Goal: Find contact information: Find contact information

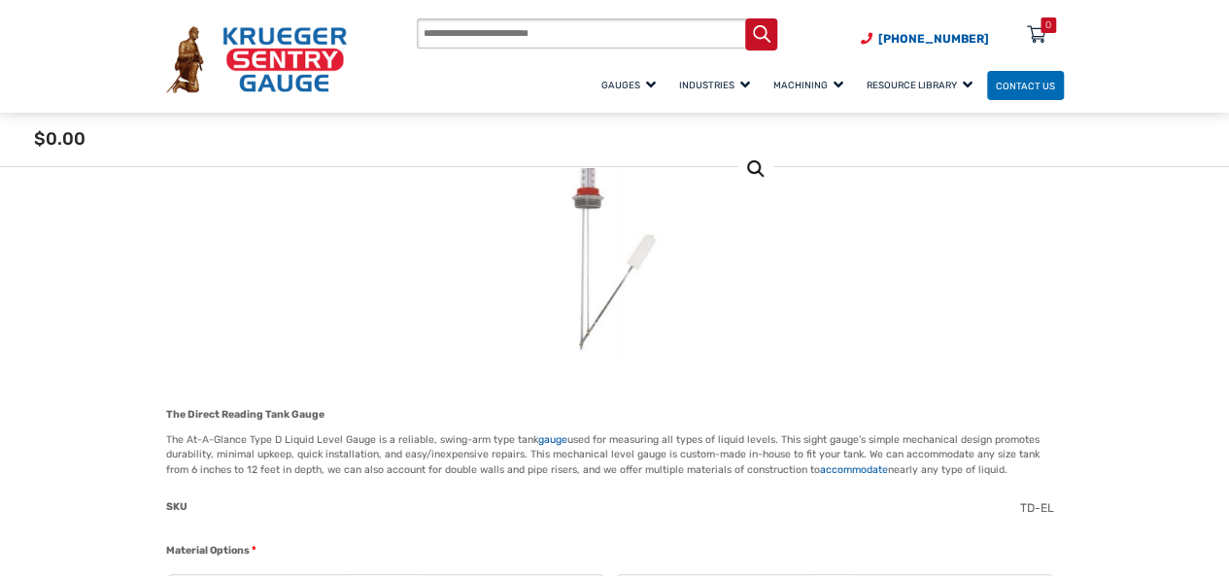
scroll to position [194, 0]
drag, startPoint x: 994, startPoint y: 36, endPoint x: 893, endPoint y: 50, distance: 101.9
click at [893, 46] on span "(920) 434-8860 Menu 0" at bounding box center [962, 39] width 203 height 14
copy span "[PHONE_NUMBER]"
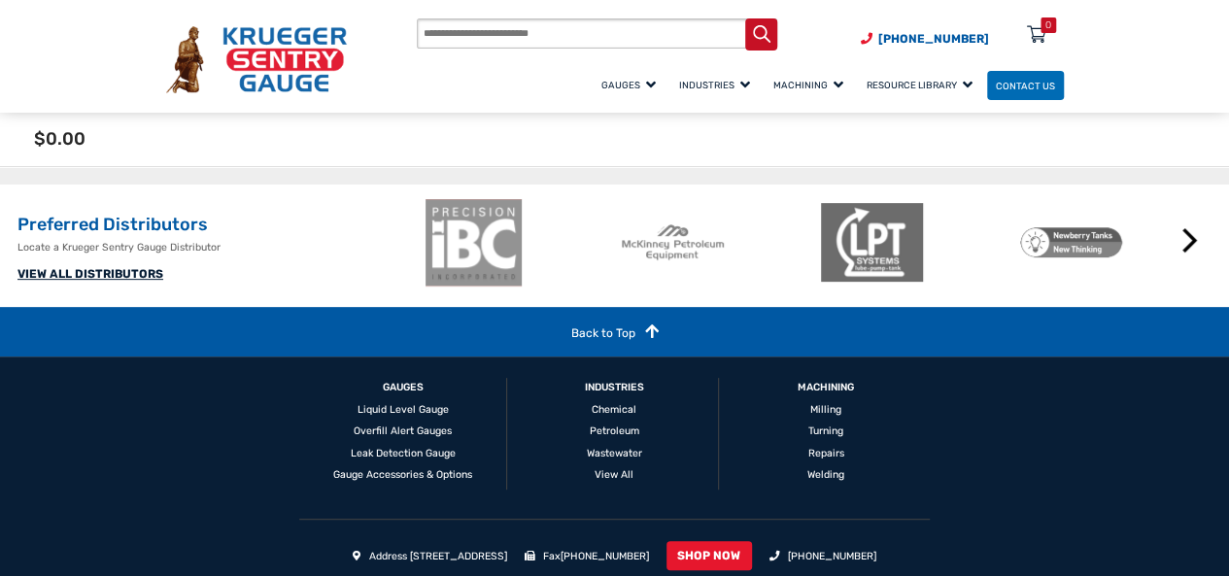
scroll to position [3982, 0]
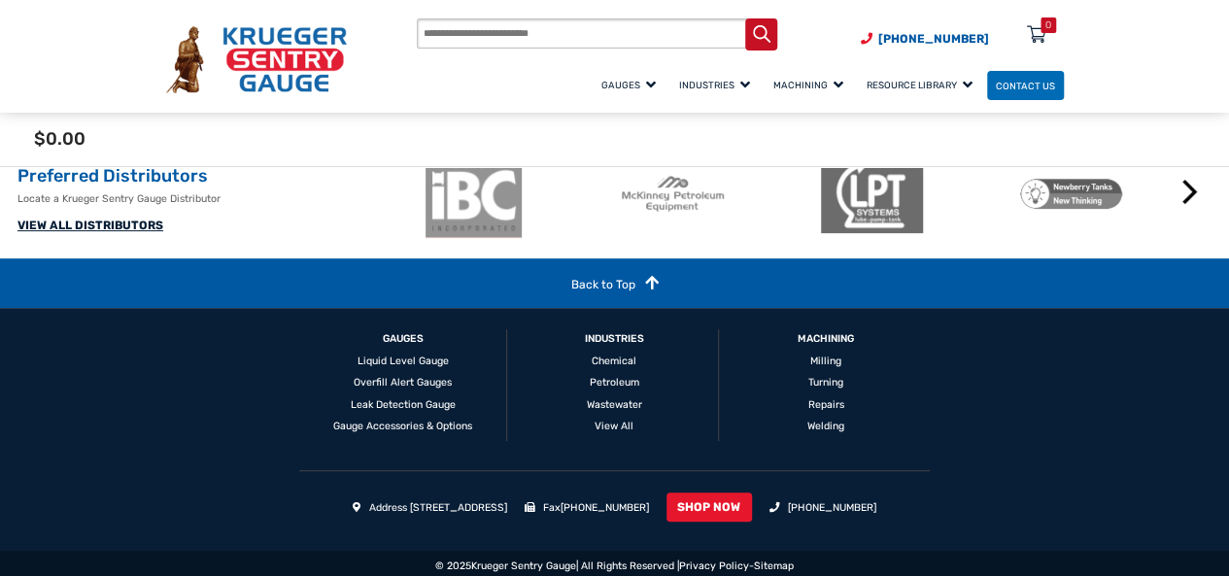
click at [136, 232] on link "VIEW ALL DISTRIBUTORS" at bounding box center [90, 226] width 146 height 14
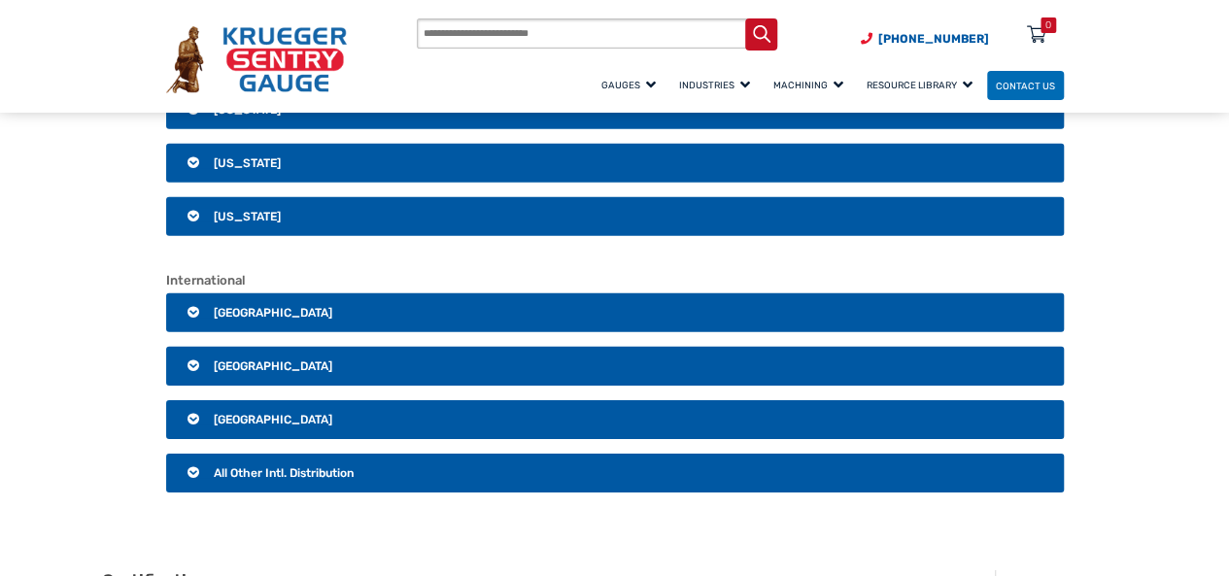
scroll to position [2854, 0]
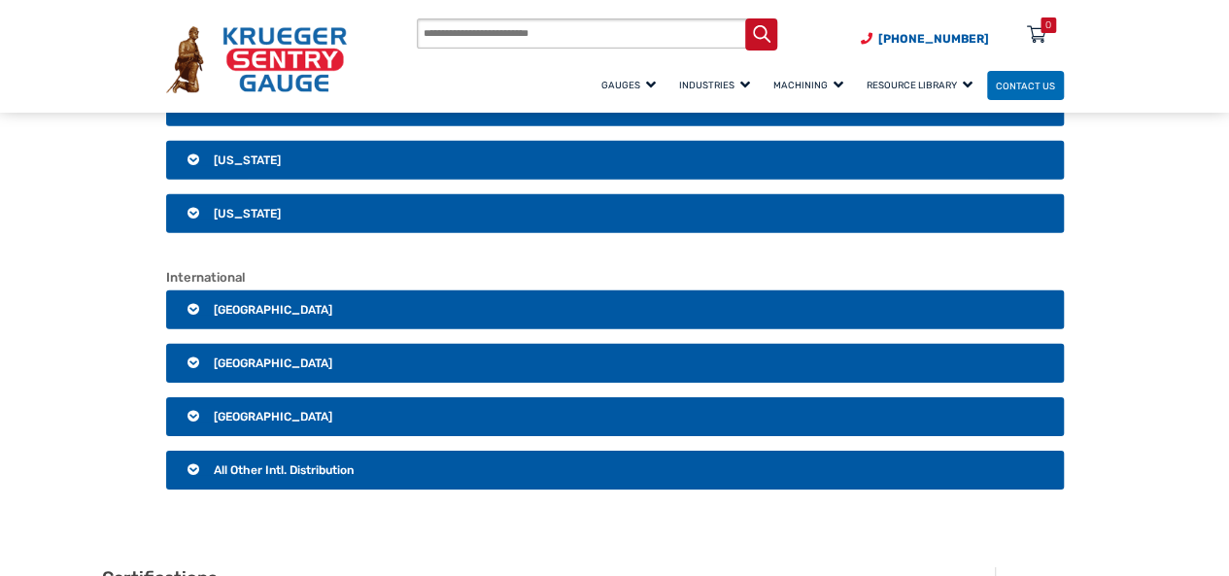
click at [282, 463] on span "All Other Intl. Distribution" at bounding box center [284, 470] width 140 height 14
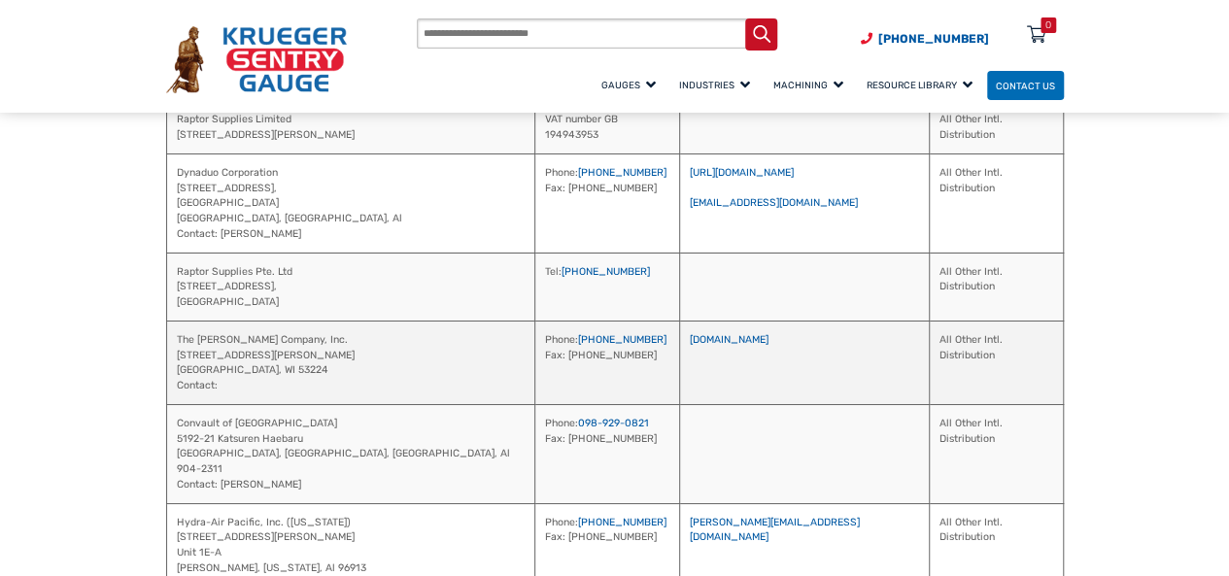
scroll to position [3407, 0]
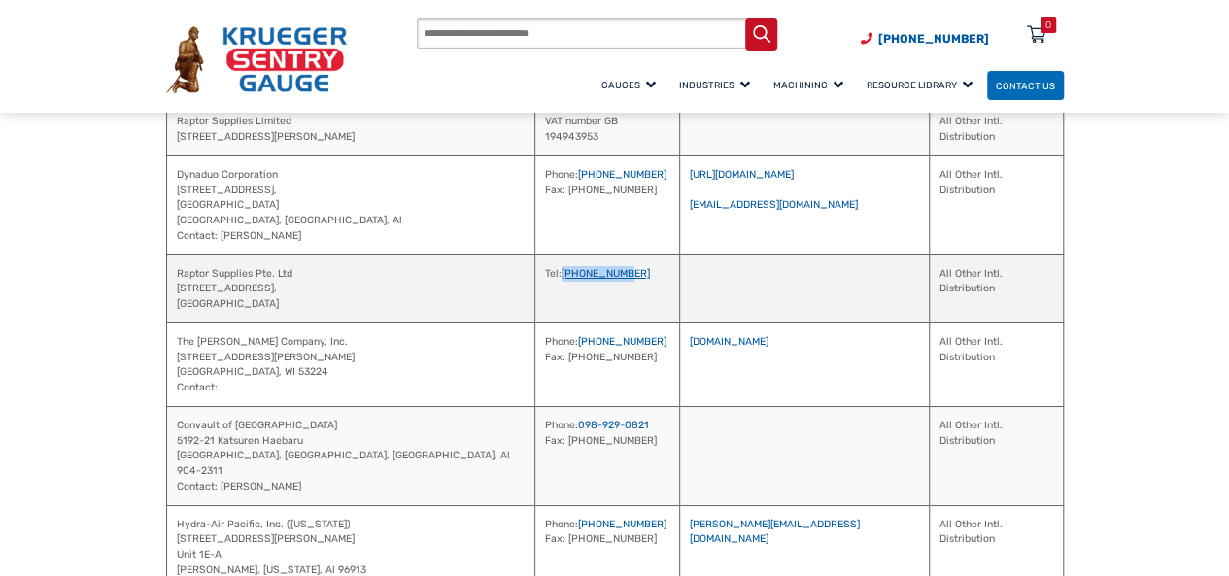
drag, startPoint x: 557, startPoint y: 248, endPoint x: 474, endPoint y: 254, distance: 82.8
click at [534, 254] on td "Tel: +6531385442" at bounding box center [606, 288] width 145 height 68
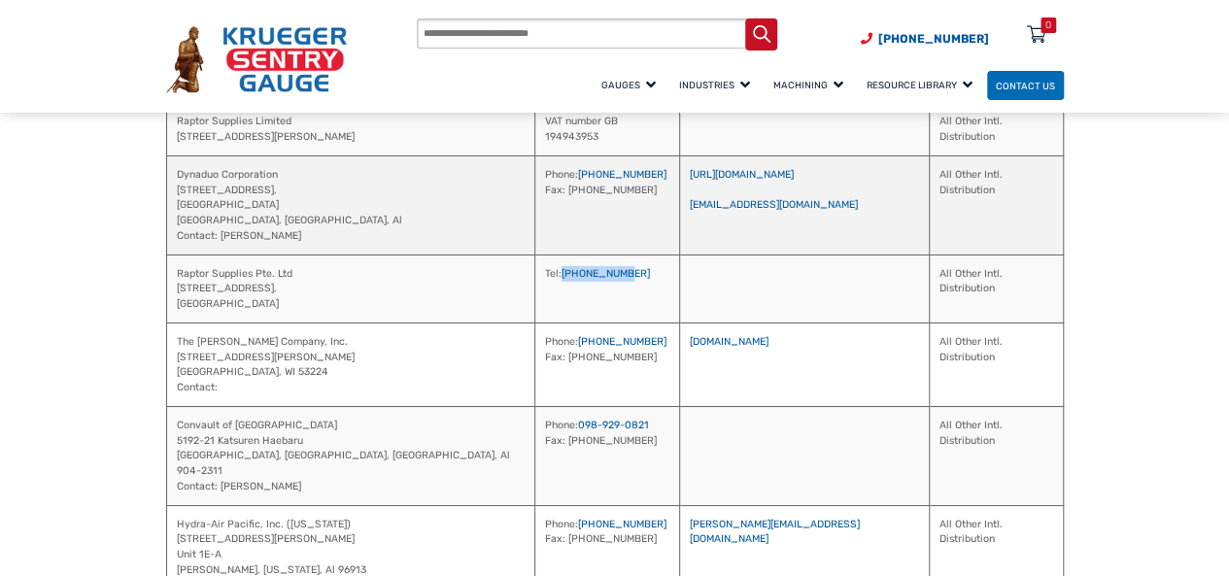
copy link "+6531385442"
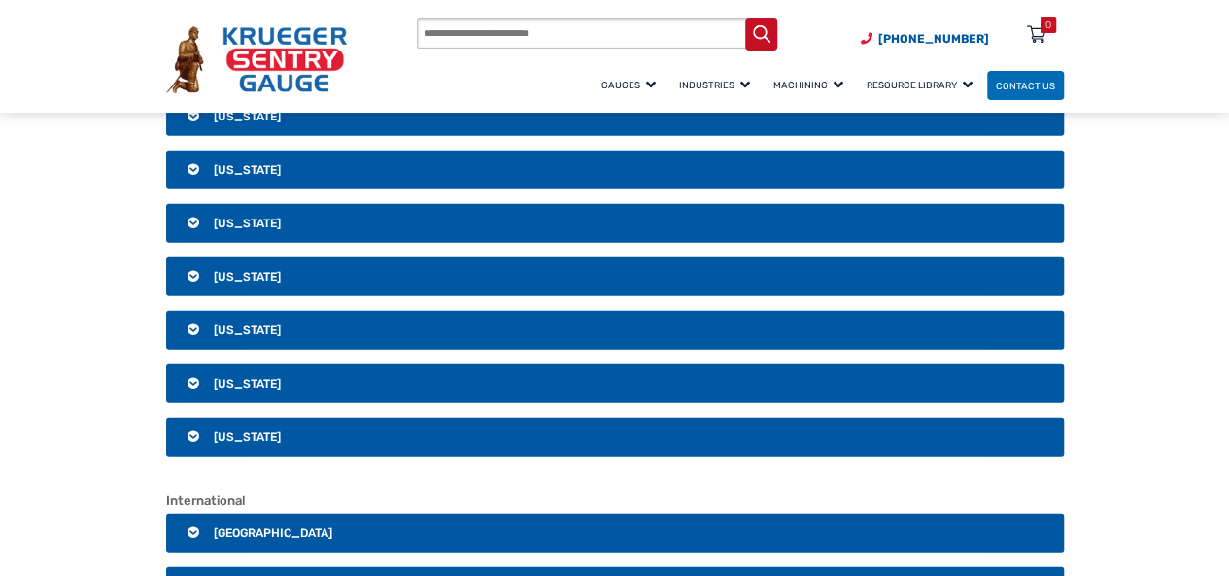
scroll to position [2242, 0]
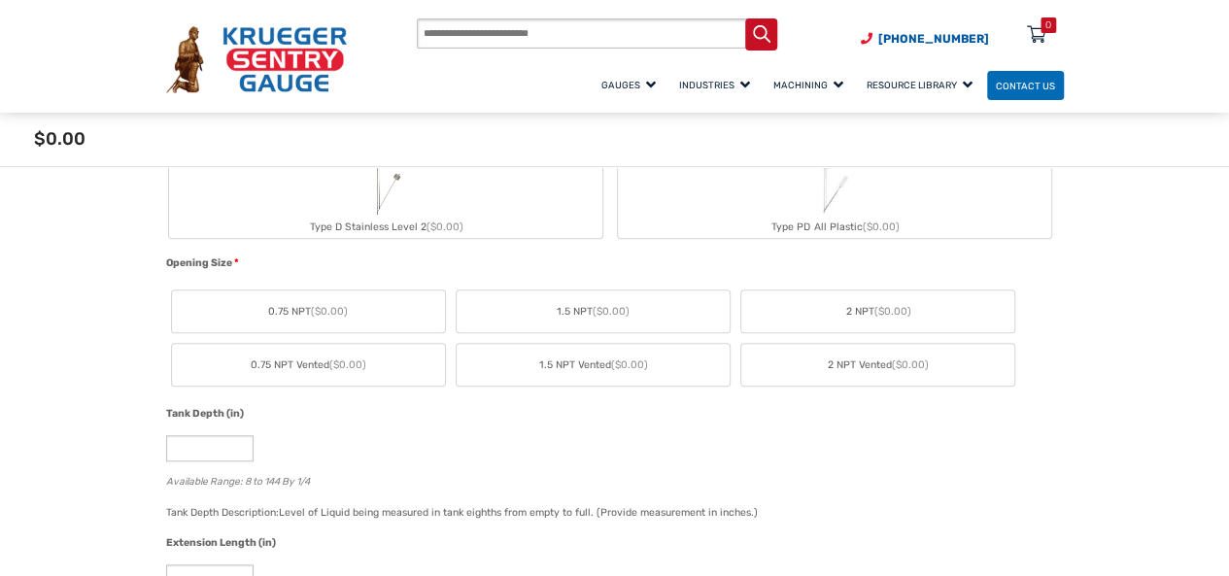
scroll to position [739, 0]
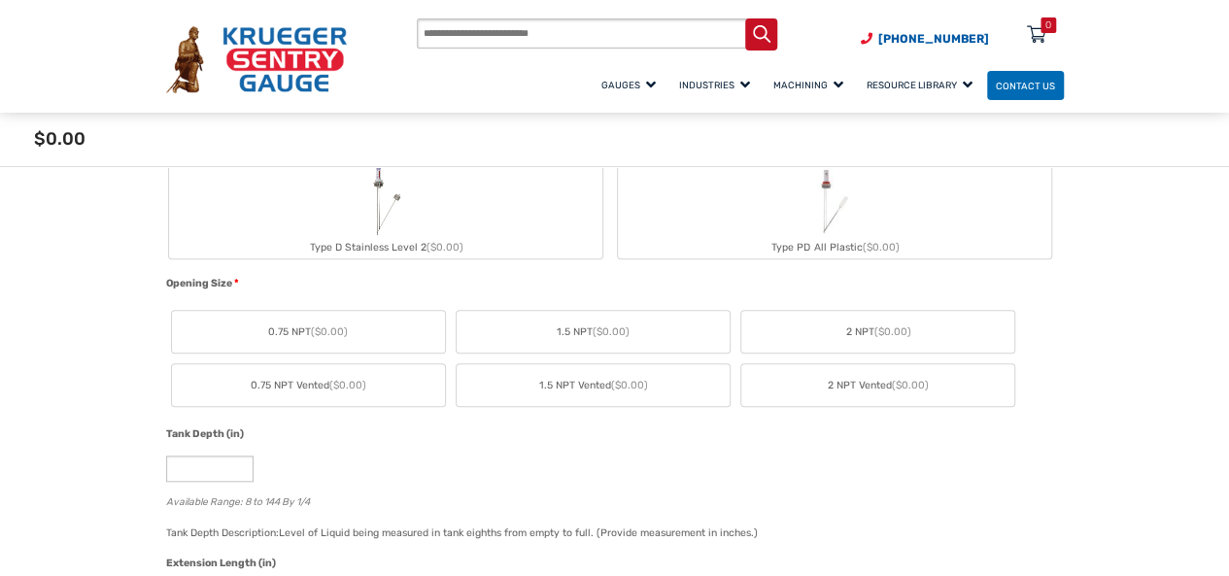
click at [500, 28] on input "Products search" at bounding box center [597, 33] width 360 height 31
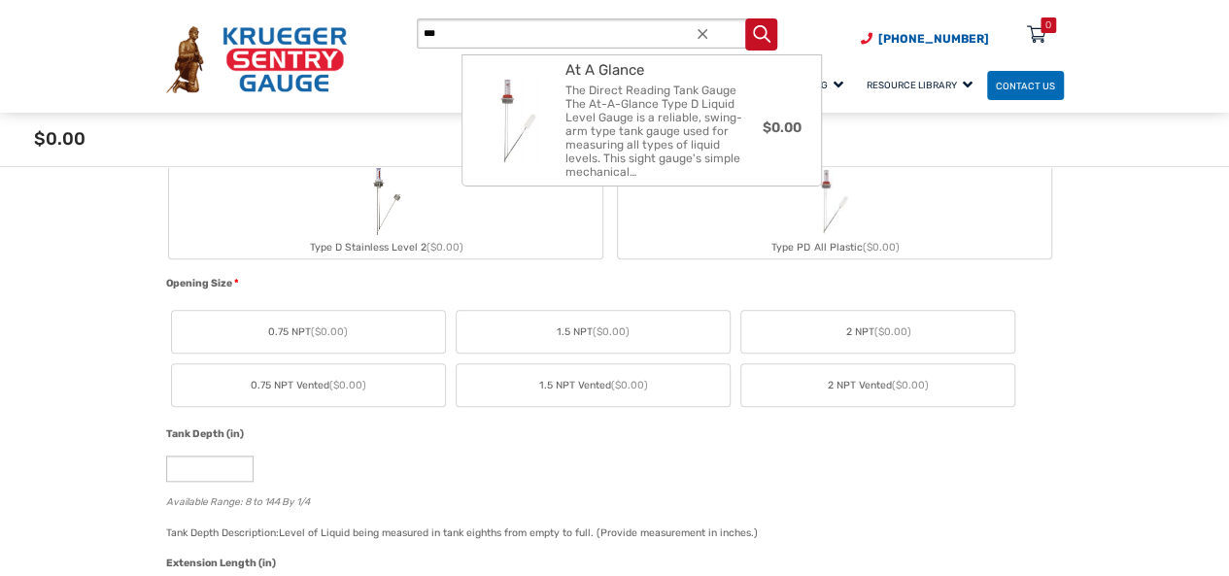
type input "***"
click at [745, 18] on button "Search" at bounding box center [761, 34] width 32 height 32
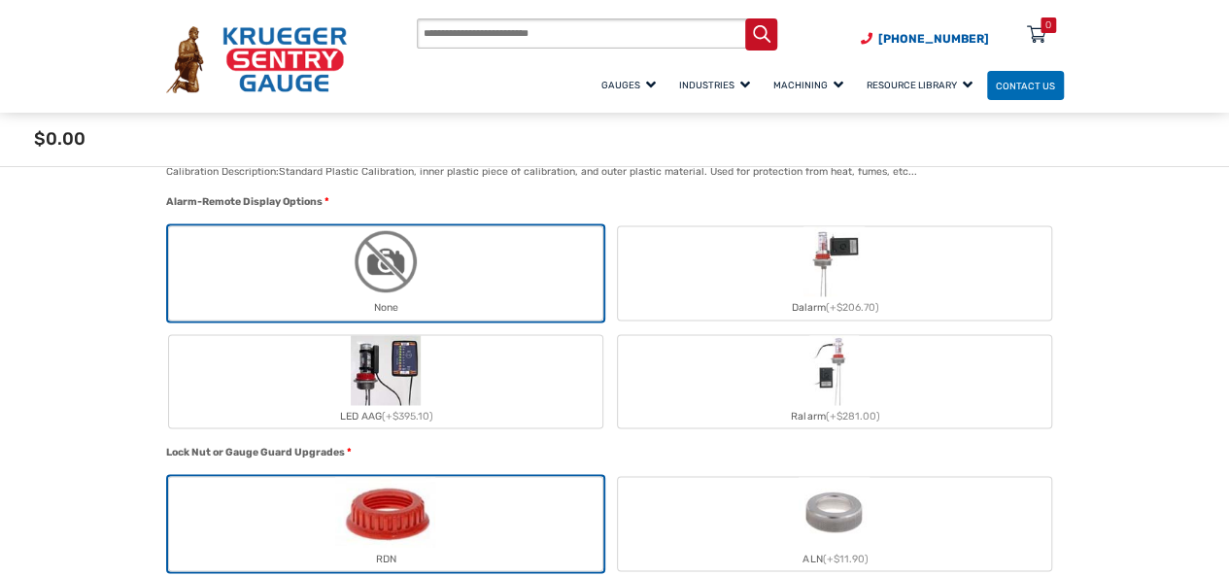
scroll to position [1360, 0]
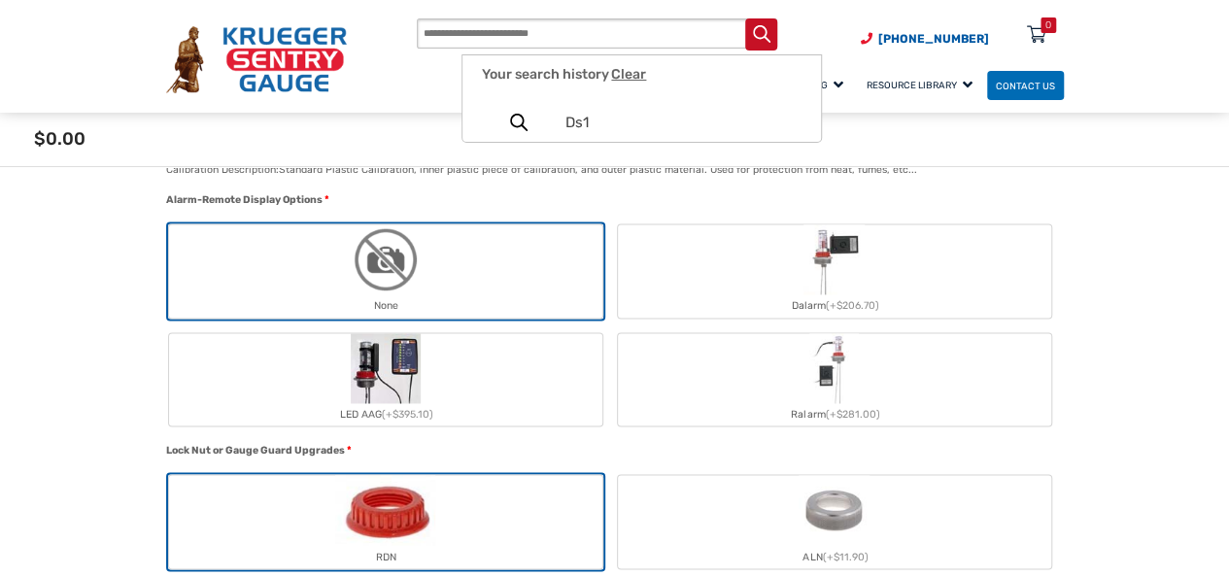
click at [563, 35] on input "Products search" at bounding box center [597, 33] width 360 height 31
paste input "********"
type input "********"
click at [745, 18] on button "Search" at bounding box center [761, 34] width 32 height 32
